Goal: Transaction & Acquisition: Purchase product/service

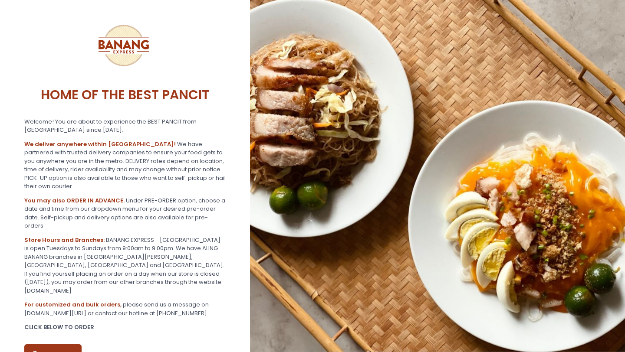
click at [52, 344] on button "ORDER NOW" at bounding box center [52, 354] width 57 height 21
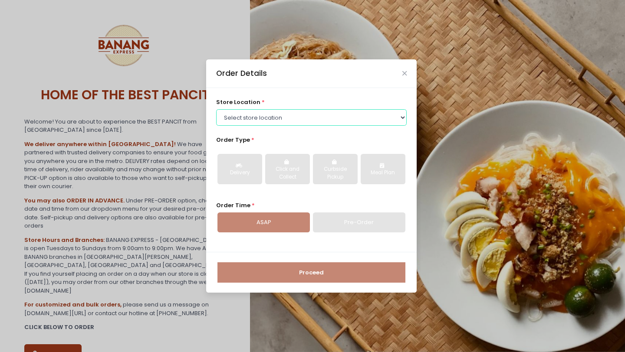
click at [295, 114] on select "Select store location BANANG EXPRESS - Paco, Manila BANANG EXPRESS - Holy Spiri…" at bounding box center [311, 117] width 191 height 16
select select "62ee0805b0024a001716a291"
click at [216, 109] on select "Select store location BANANG EXPRESS - Paco, Manila BANANG EXPRESS - Holy Spiri…" at bounding box center [311, 117] width 191 height 16
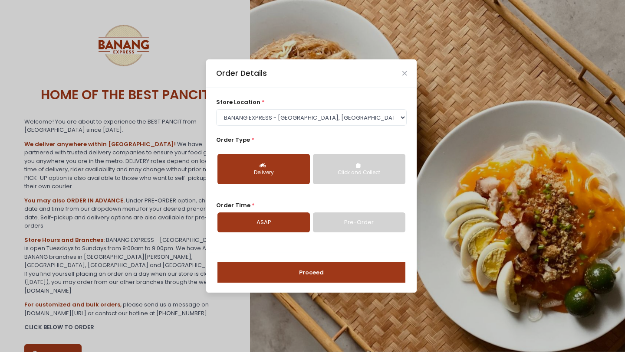
click at [267, 169] on div "Delivery" at bounding box center [263, 173] width 80 height 8
click at [286, 281] on button "Proceed" at bounding box center [311, 272] width 188 height 21
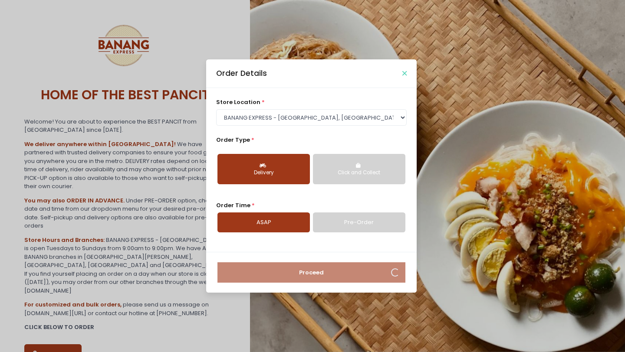
click at [406, 73] on icon "Close" at bounding box center [404, 73] width 4 height 7
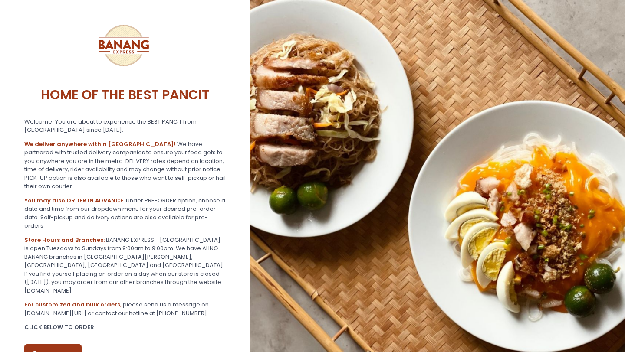
click at [60, 344] on button "ORDER NOW" at bounding box center [52, 354] width 57 height 21
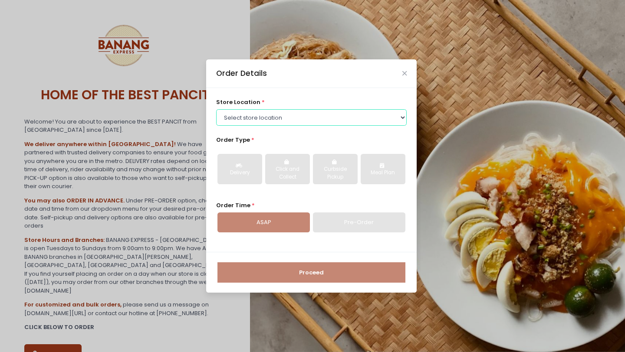
click at [275, 115] on select "Select store location BANANG EXPRESS - Paco, Manila BANANG EXPRESS - Holy Spiri…" at bounding box center [311, 117] width 191 height 16
click at [216, 109] on select "Select store location BANANG EXPRESS - [GEOGRAPHIC_DATA], [GEOGRAPHIC_DATA] BAN…" at bounding box center [311, 117] width 191 height 16
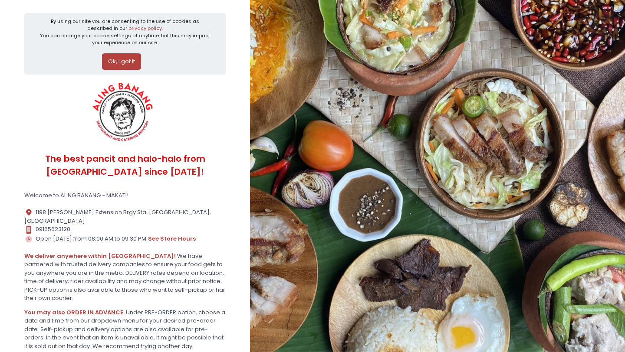
click at [128, 63] on button "Ok, I got it" at bounding box center [121, 61] width 39 height 16
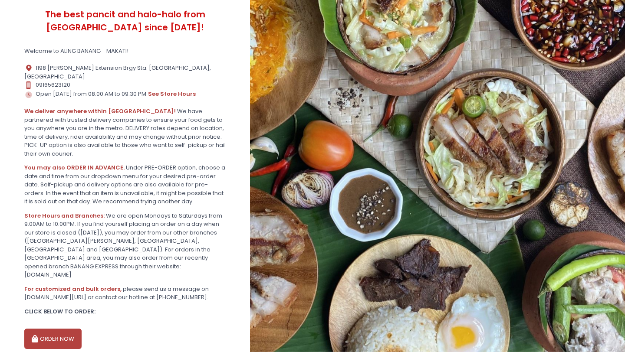
scroll to position [93, 0]
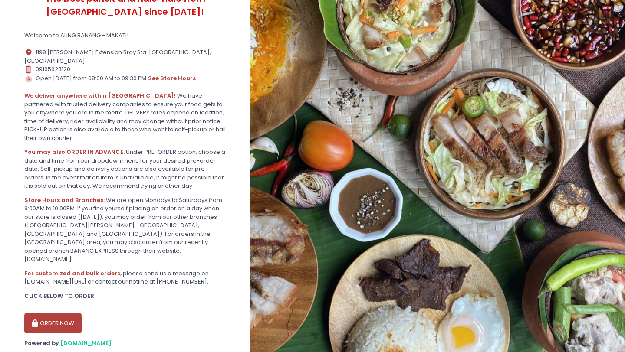
click at [62, 313] on button "ORDER NOW" at bounding box center [52, 323] width 57 height 21
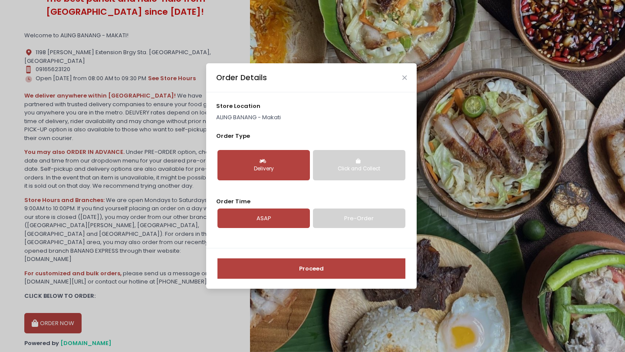
click at [292, 272] on button "Proceed" at bounding box center [311, 268] width 188 height 21
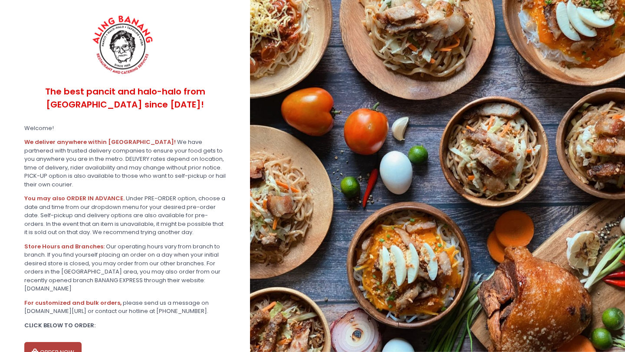
scroll to position [55, 0]
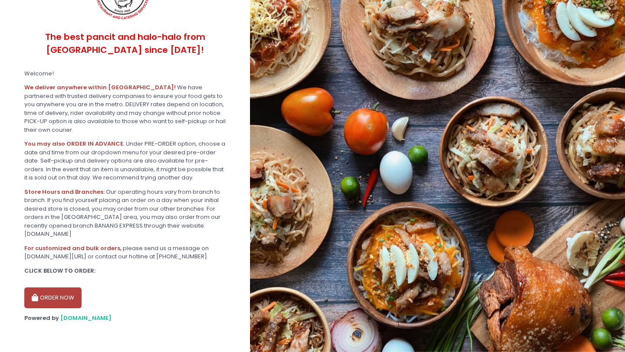
click at [61, 291] on button "ORDER NOW" at bounding box center [52, 298] width 57 height 21
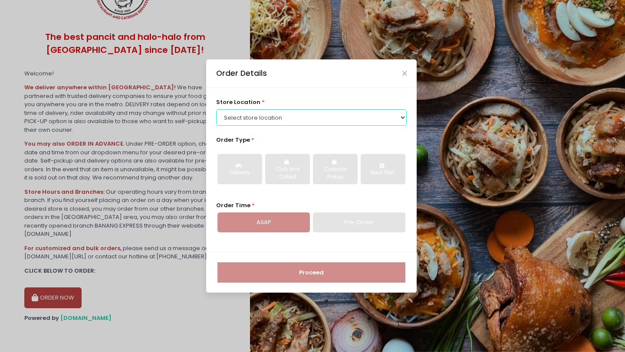
click at [290, 118] on select "Select store location ALING BANANG - Pasig ALING BANANG - San Juan ALING BANANG…" at bounding box center [311, 117] width 191 height 16
click at [216, 109] on select "Select store location ALING BANANG - Pasig ALING BANANG - San Juan ALING BANANG…" at bounding box center [311, 117] width 191 height 16
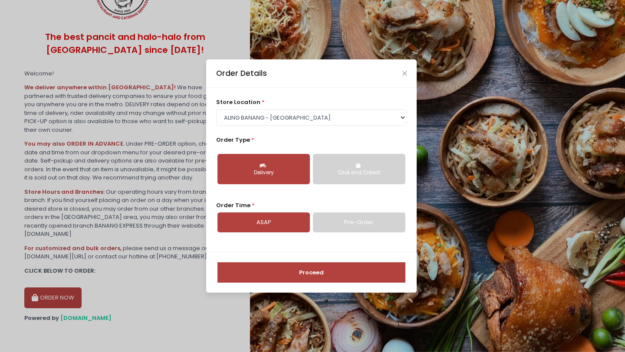
click at [302, 273] on button "Proceed" at bounding box center [311, 272] width 188 height 21
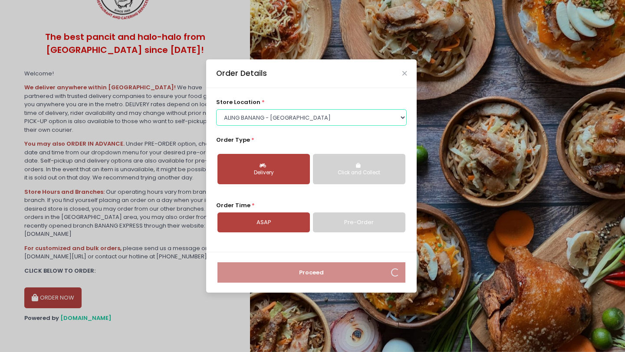
click at [295, 113] on select "Select store location ALING BANANG - Pasig ALING BANANG - San Juan ALING BANANG…" at bounding box center [311, 117] width 191 height 16
select select "614aec22e4942a4c99b403a1"
click at [216, 109] on select "Select store location ALING BANANG - Pasig ALING BANANG - San Juan ALING BANANG…" at bounding box center [311, 117] width 191 height 16
click at [271, 177] on div "Delivery" at bounding box center [263, 173] width 80 height 8
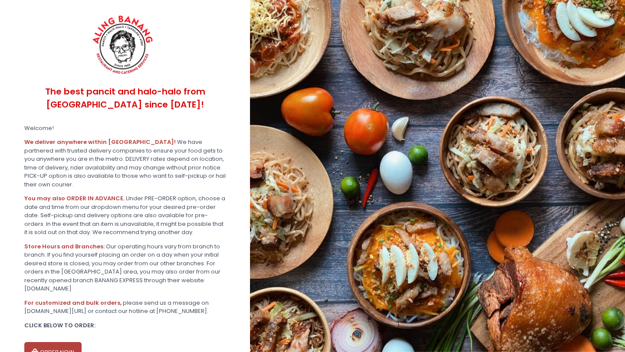
scroll to position [55, 0]
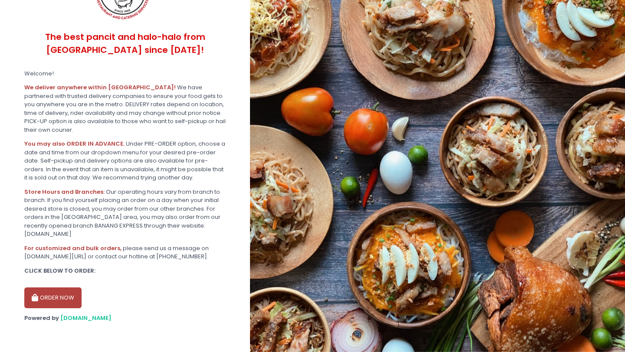
click at [54, 295] on button "ORDER NOW" at bounding box center [52, 298] width 57 height 21
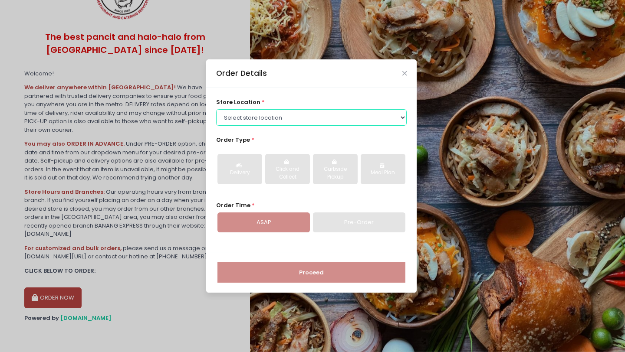
click at [256, 125] on select "Select store location ALING BANANG - Pasig ALING BANANG - San Juan ALING BANANG…" at bounding box center [311, 117] width 191 height 16
select select "614aec22e4942a4c99b403a1"
click at [216, 109] on select "Select store location ALING BANANG - Pasig ALING BANANG - San Juan ALING BANANG…" at bounding box center [311, 117] width 191 height 16
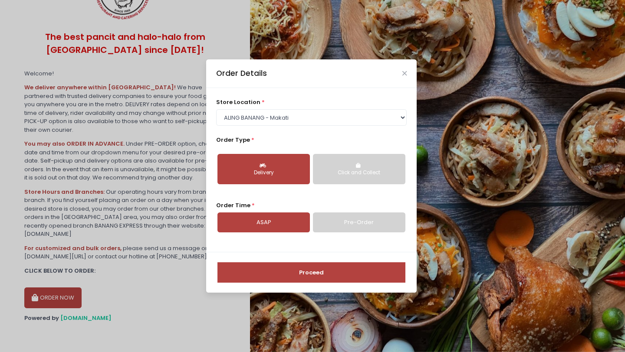
click at [308, 281] on button "Proceed" at bounding box center [311, 272] width 188 height 21
